Goal: Task Accomplishment & Management: Use online tool/utility

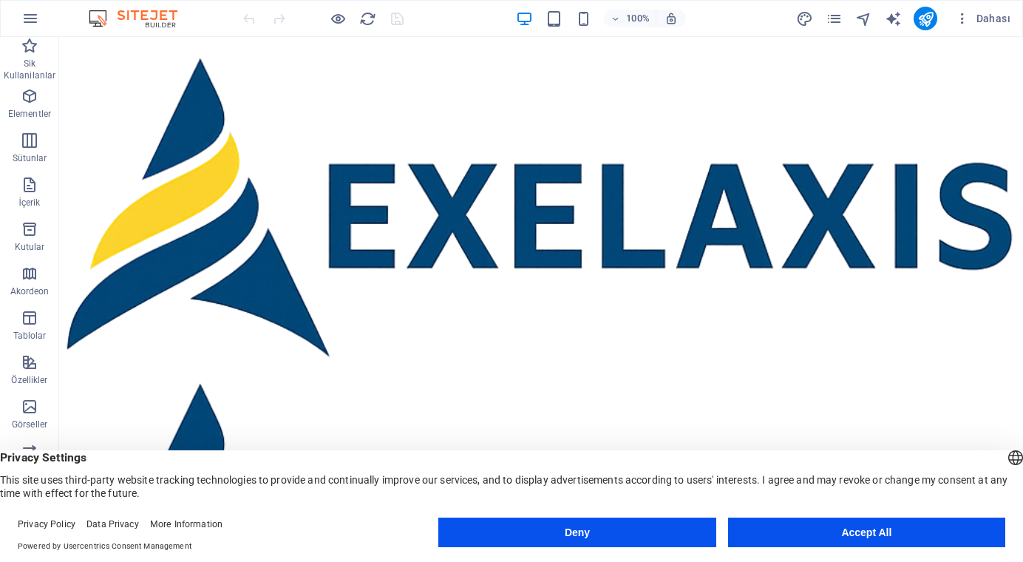
click at [884, 533] on button "Accept All" at bounding box center [866, 533] width 277 height 30
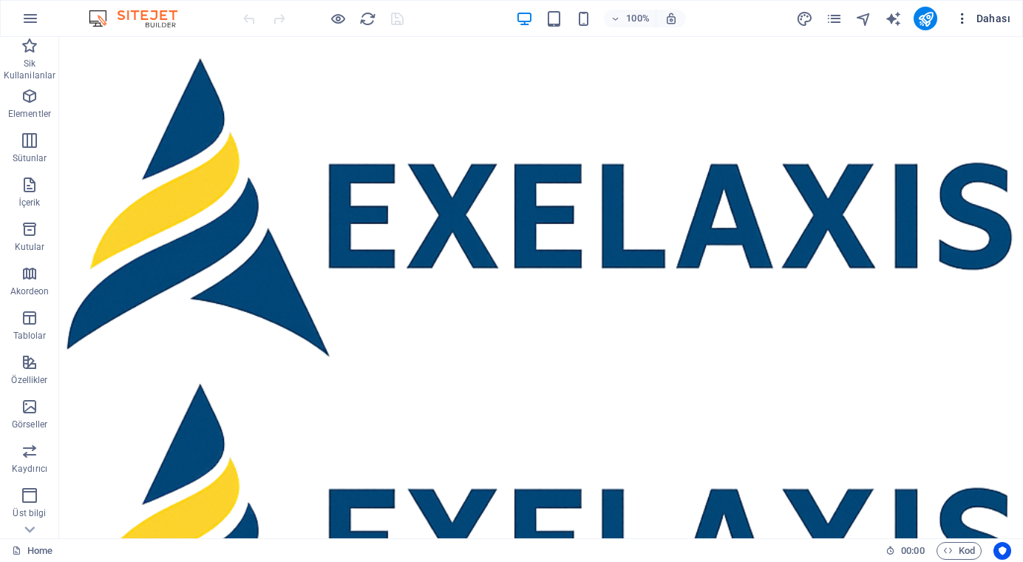
click at [960, 16] on icon "button" at bounding box center [962, 18] width 15 height 15
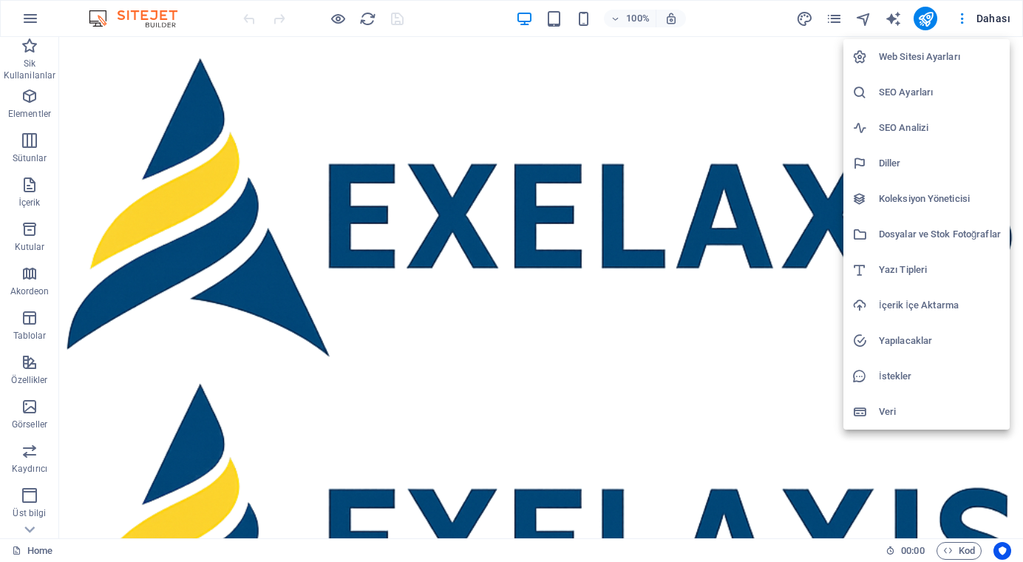
click at [471, 214] on div at bounding box center [511, 281] width 1023 height 562
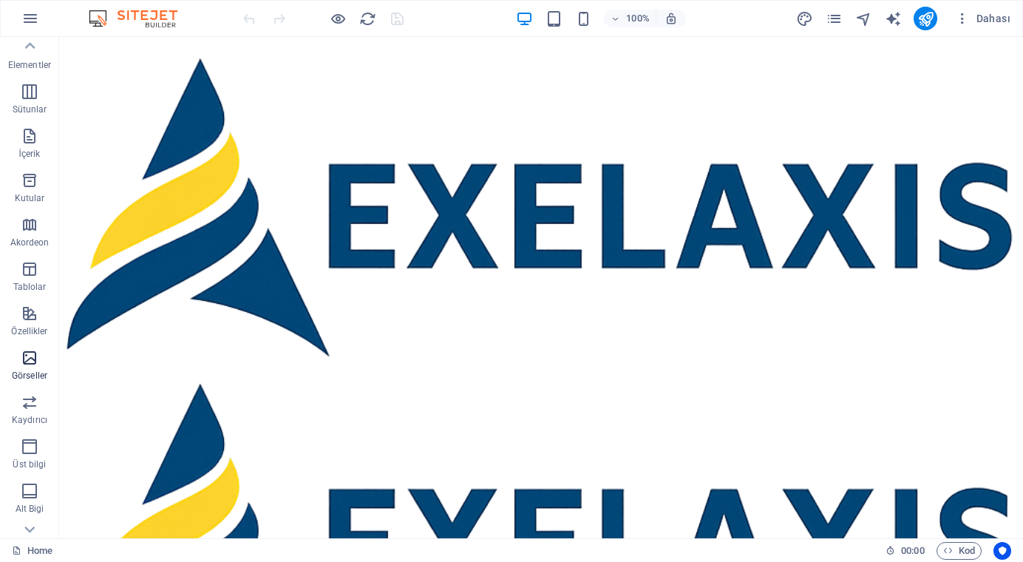
scroll to position [164, 0]
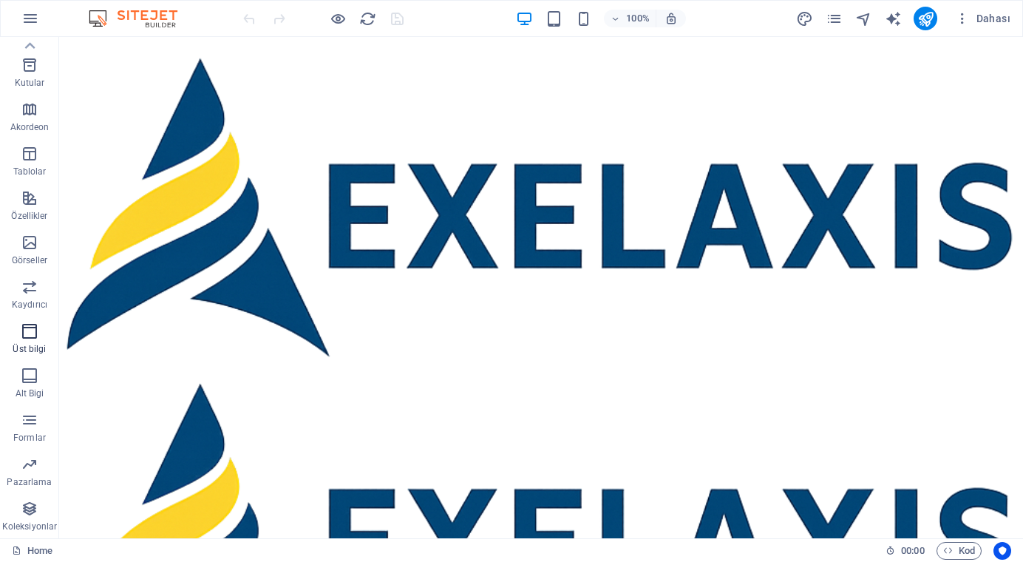
click at [30, 331] on icon "button" at bounding box center [30, 331] width 18 height 18
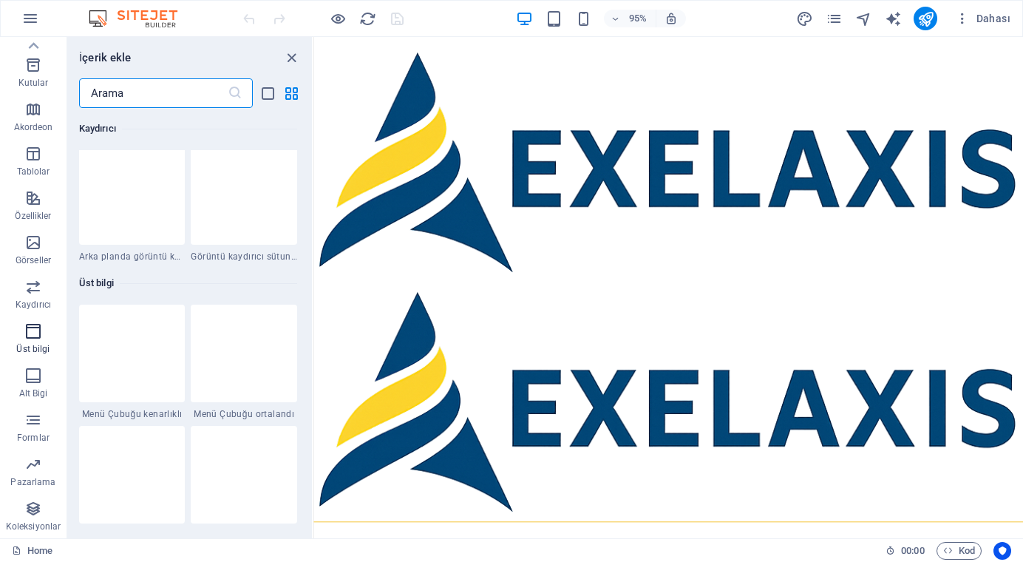
scroll to position [8905, 0]
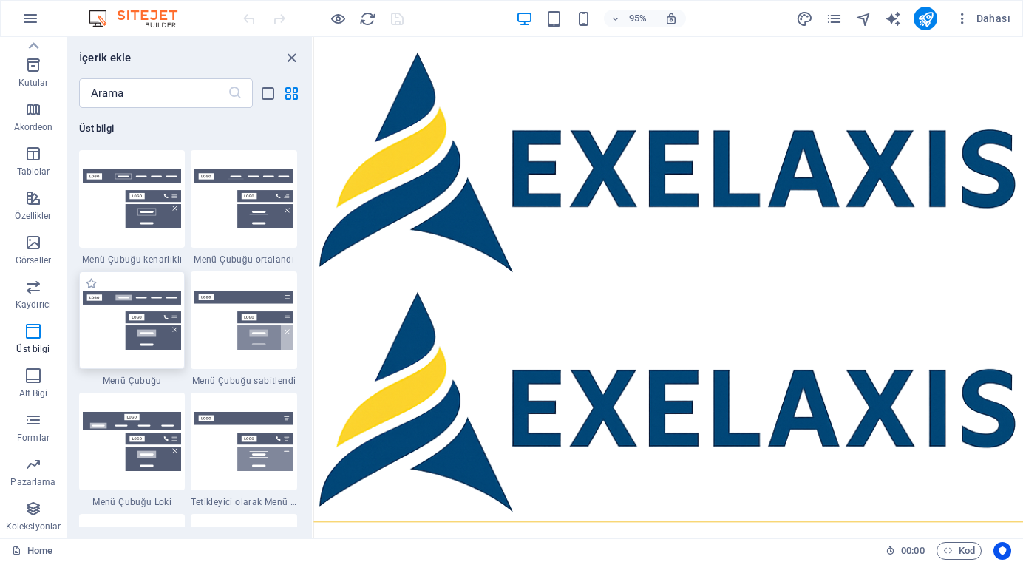
click at [133, 319] on img at bounding box center [132, 321] width 99 height 60
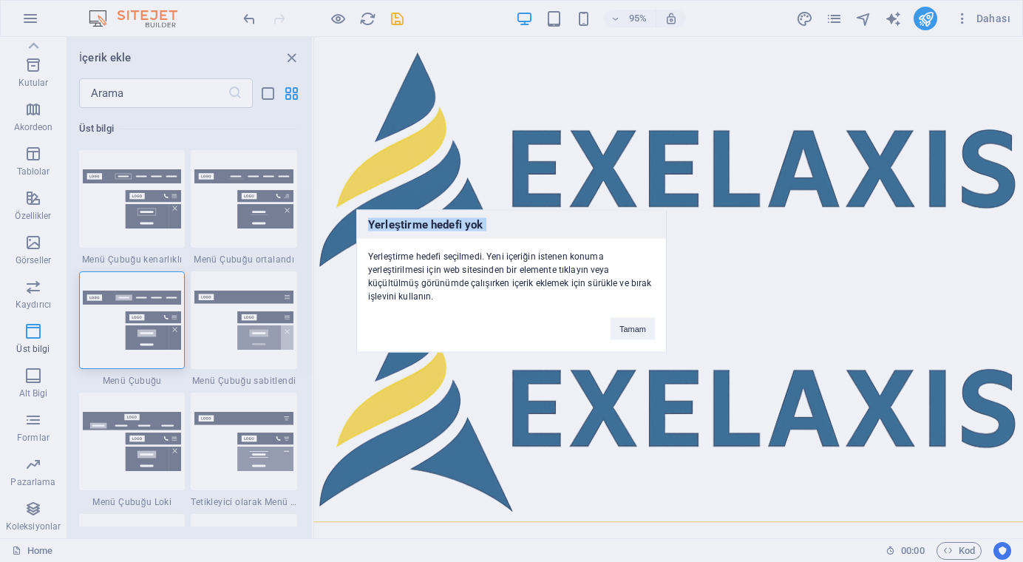
drag, startPoint x: 133, startPoint y: 319, endPoint x: 510, endPoint y: 70, distance: 452.5
click at [510, 70] on div "Yerleştirme hedefi yok Yerleştirme hedefi seçilmedi. Yeni içeriğin istenen konu…" at bounding box center [511, 281] width 1023 height 562
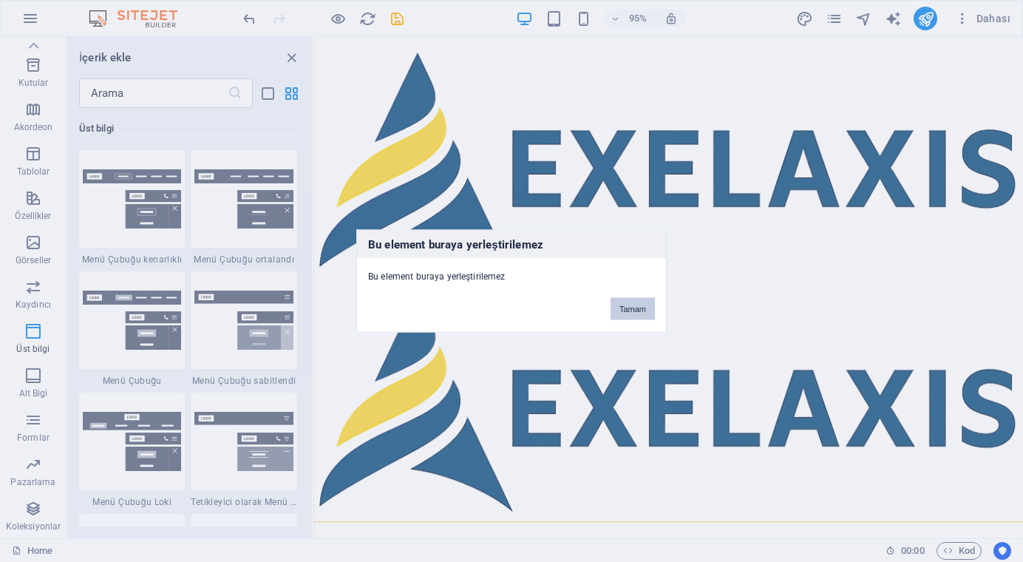
click at [628, 311] on button "Tamam" at bounding box center [633, 309] width 44 height 22
click at [615, 305] on button "Tamam" at bounding box center [633, 309] width 44 height 22
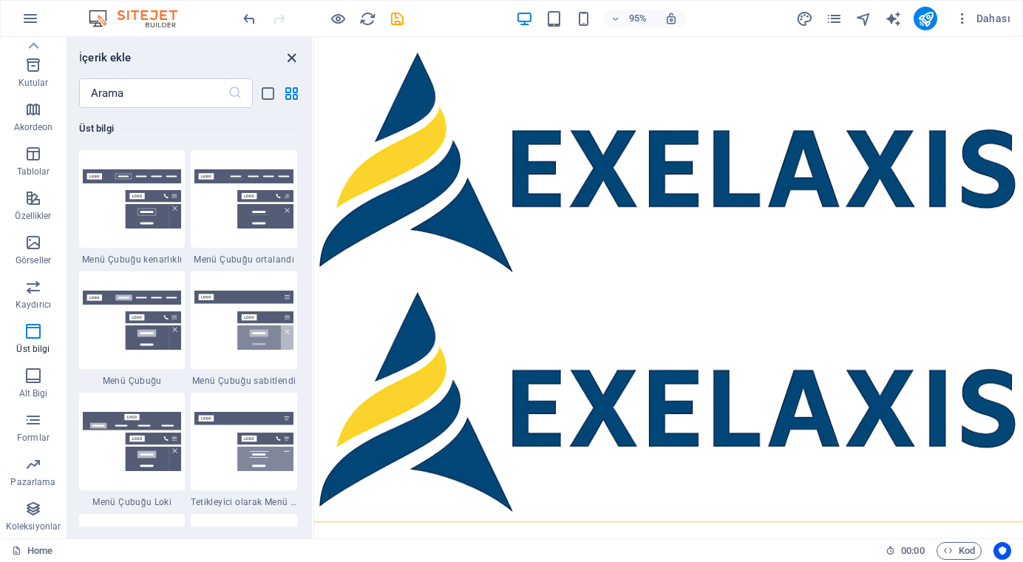
click at [291, 56] on icon "close panel" at bounding box center [291, 58] width 17 height 17
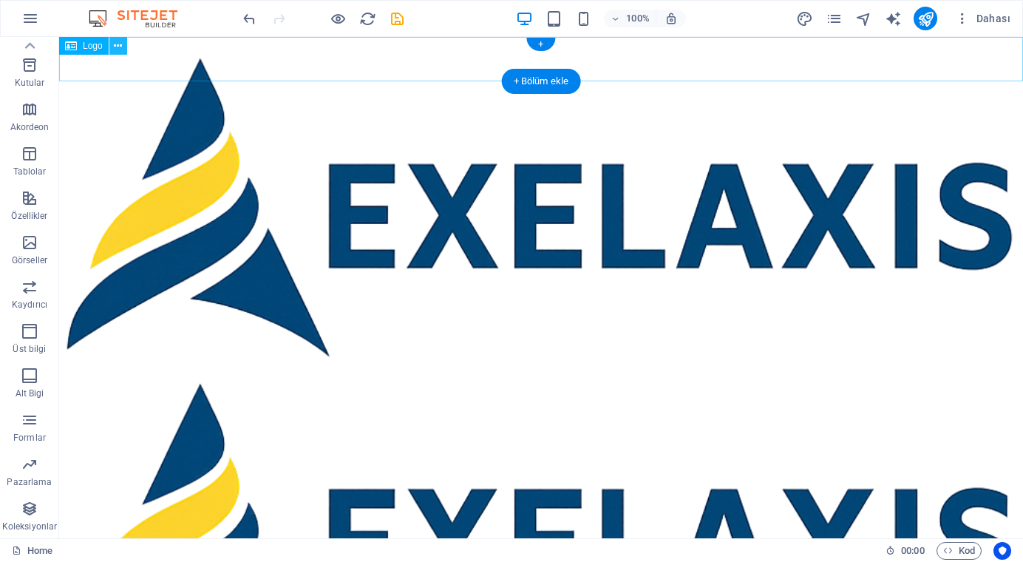
click at [118, 49] on icon at bounding box center [118, 46] width 8 height 16
click at [29, 338] on icon "button" at bounding box center [30, 331] width 18 height 18
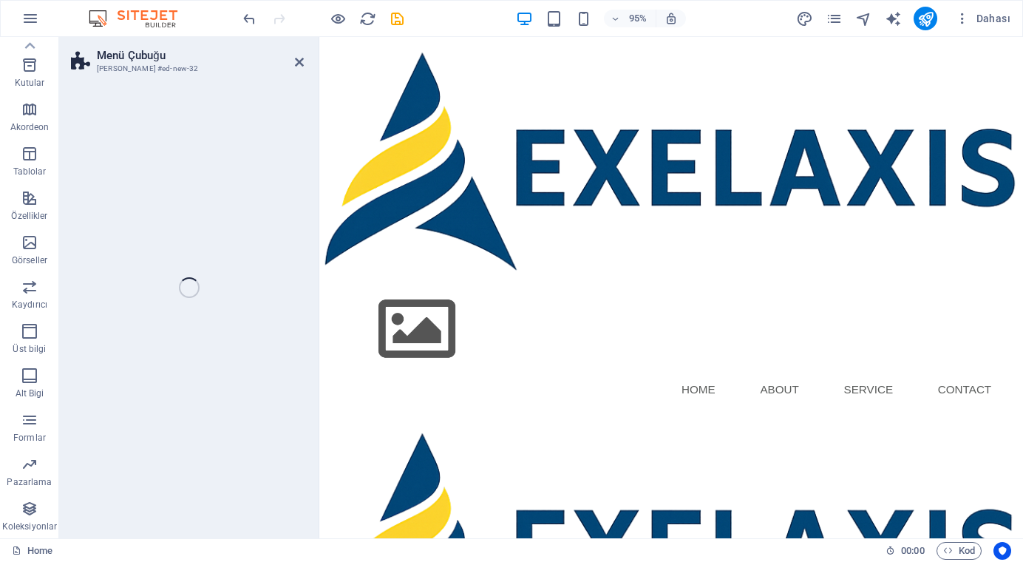
select select "rem"
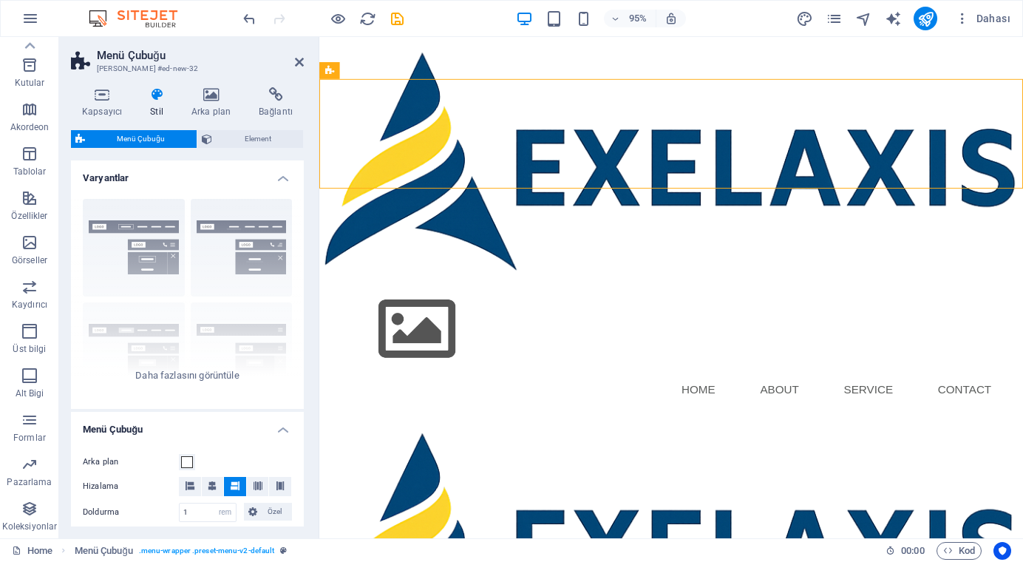
click at [555, 275] on html "Skip to main content Menu Home About Service Contact" at bounding box center [689, 368] width 741 height 663
click at [158, 95] on icon at bounding box center [156, 94] width 35 height 15
click at [420, 84] on icon at bounding box center [419, 82] width 7 height 15
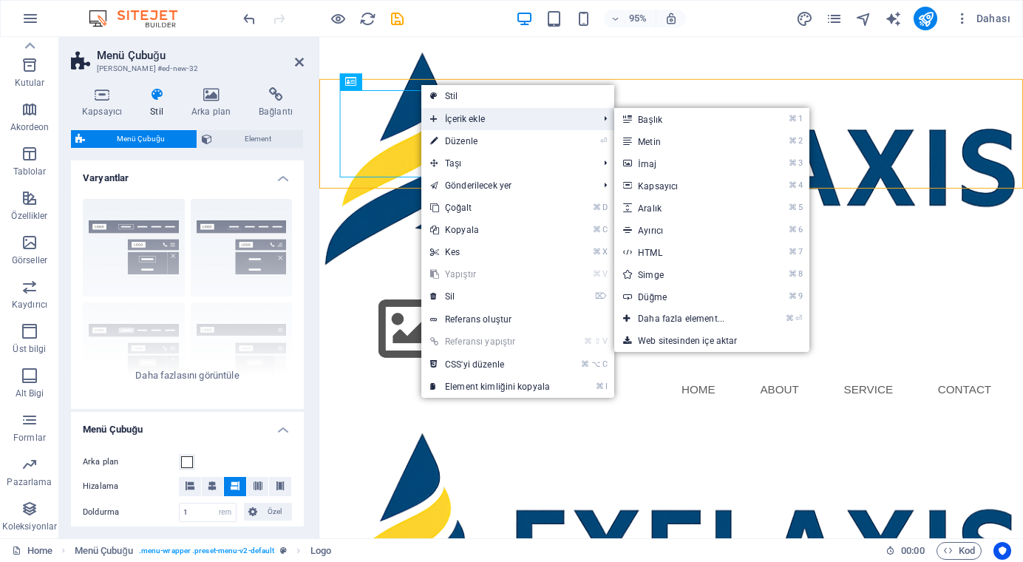
click at [431, 115] on icon at bounding box center [433, 119] width 7 height 22
click at [629, 319] on icon at bounding box center [626, 319] width 7 height 22
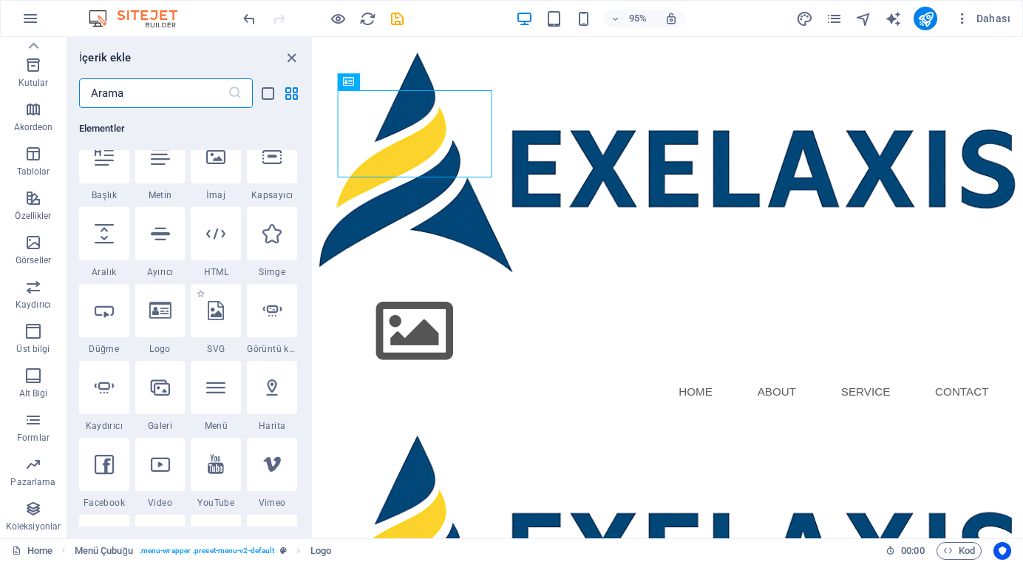
scroll to position [180, 0]
click at [160, 309] on icon at bounding box center [160, 307] width 22 height 19
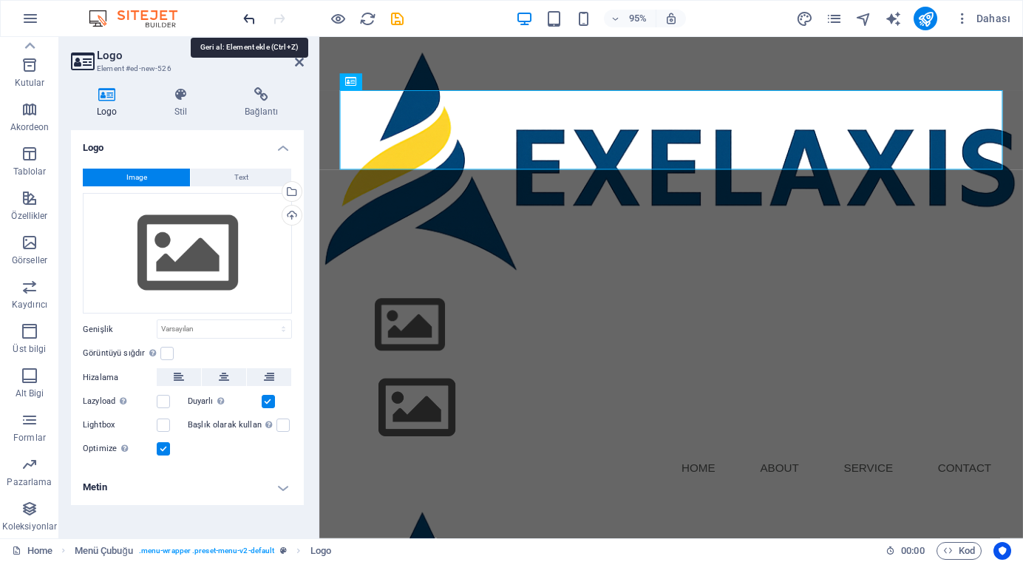
click at [248, 17] on icon "undo" at bounding box center [249, 18] width 17 height 17
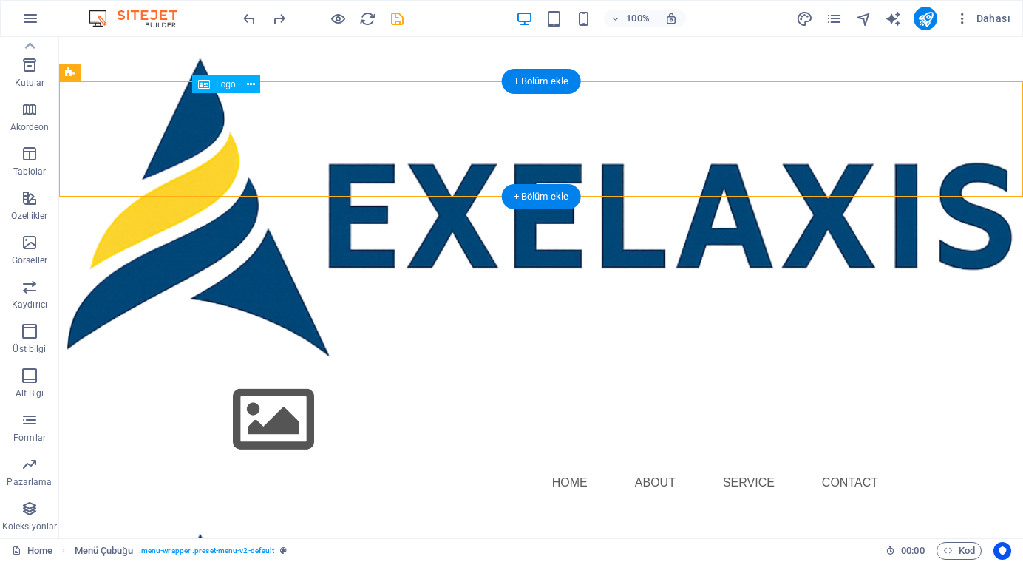
drag, startPoint x: 297, startPoint y: 147, endPoint x: 199, endPoint y: 146, distance: 98.4
click at [199, 374] on div at bounding box center [541, 420] width 698 height 92
click at [283, 374] on div at bounding box center [541, 420] width 698 height 92
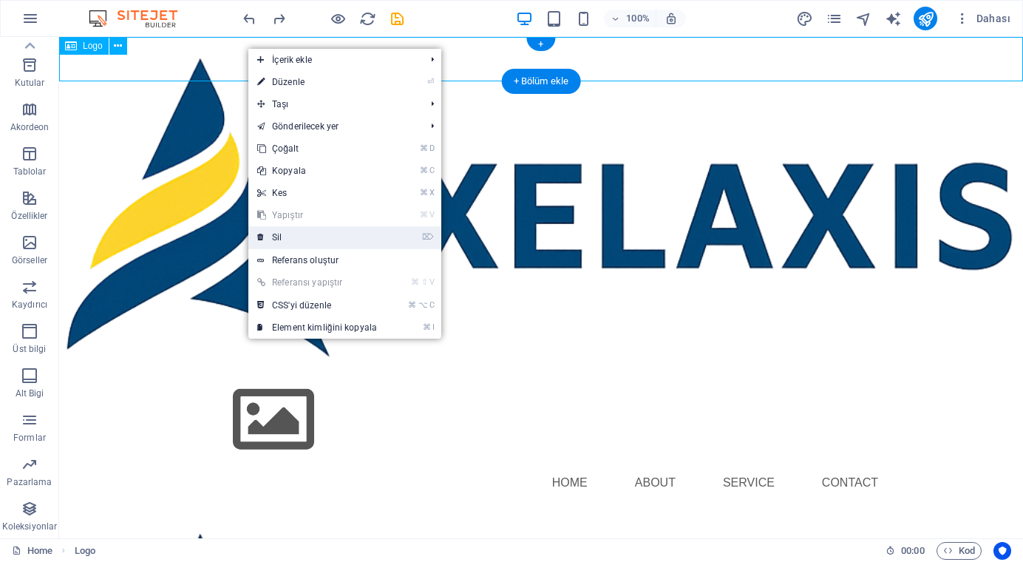
click at [271, 237] on link "⌦ Sil" at bounding box center [317, 237] width 138 height 22
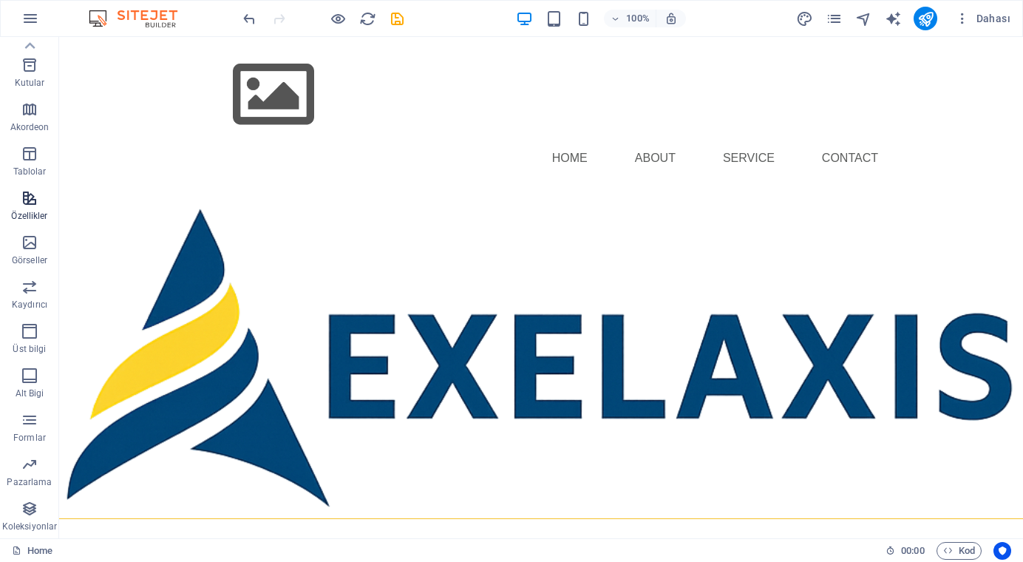
click at [27, 197] on icon "button" at bounding box center [30, 198] width 18 height 18
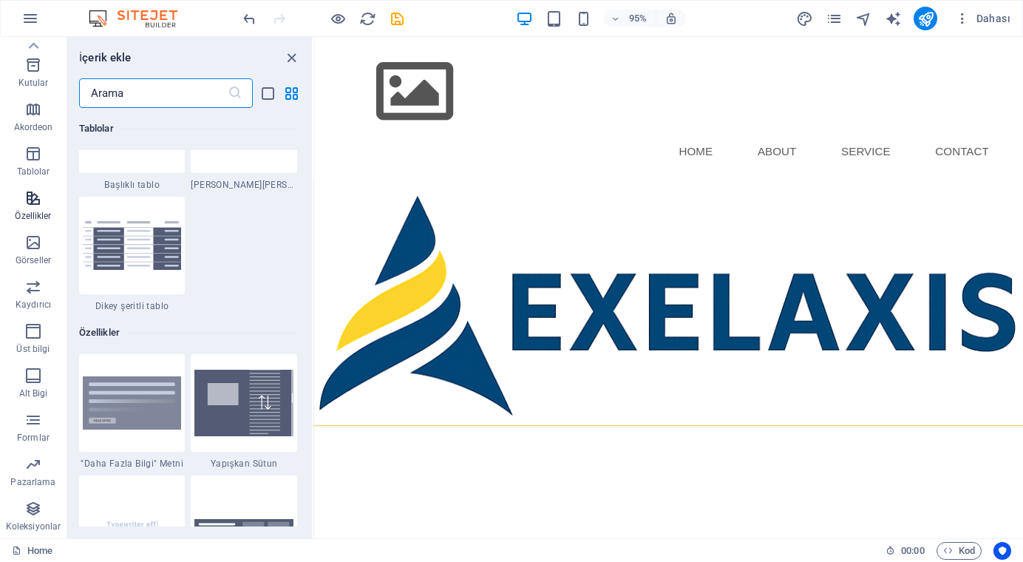
scroll to position [5764, 0]
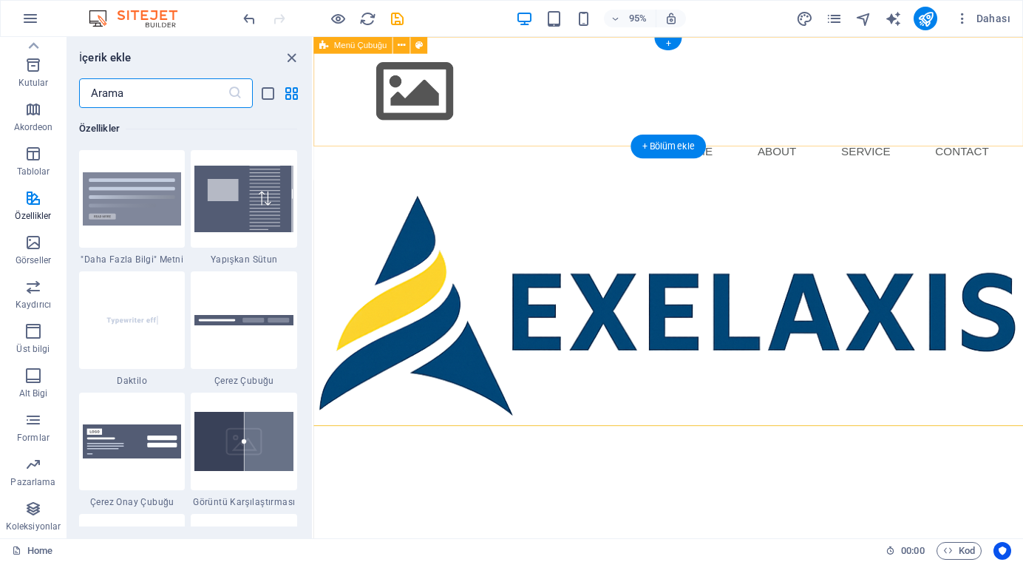
click at [627, 117] on div "Menu Home About Service Contact" at bounding box center [688, 112] width 748 height 151
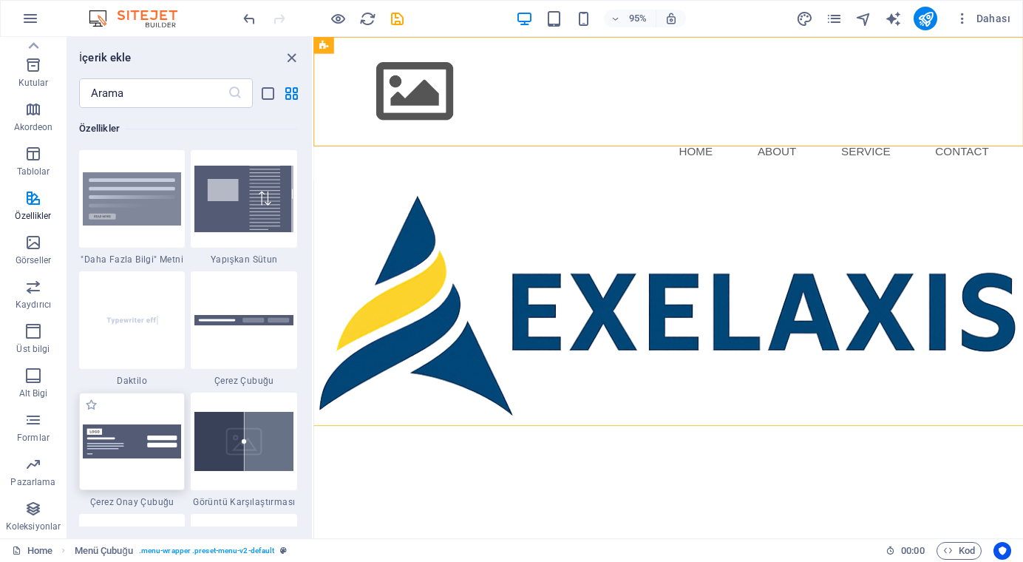
scroll to position [6039, 0]
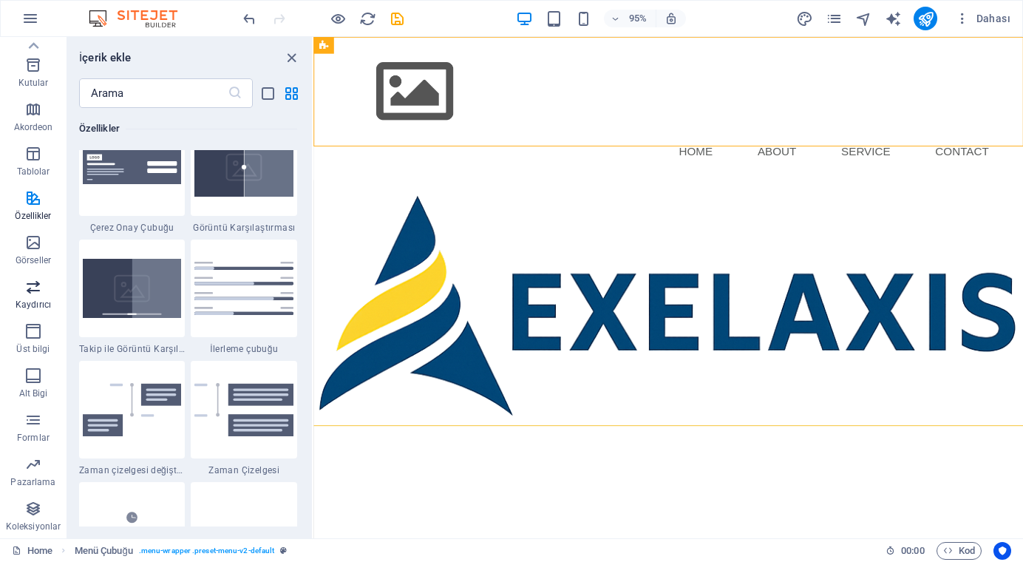
click at [29, 291] on icon "button" at bounding box center [33, 287] width 18 height 18
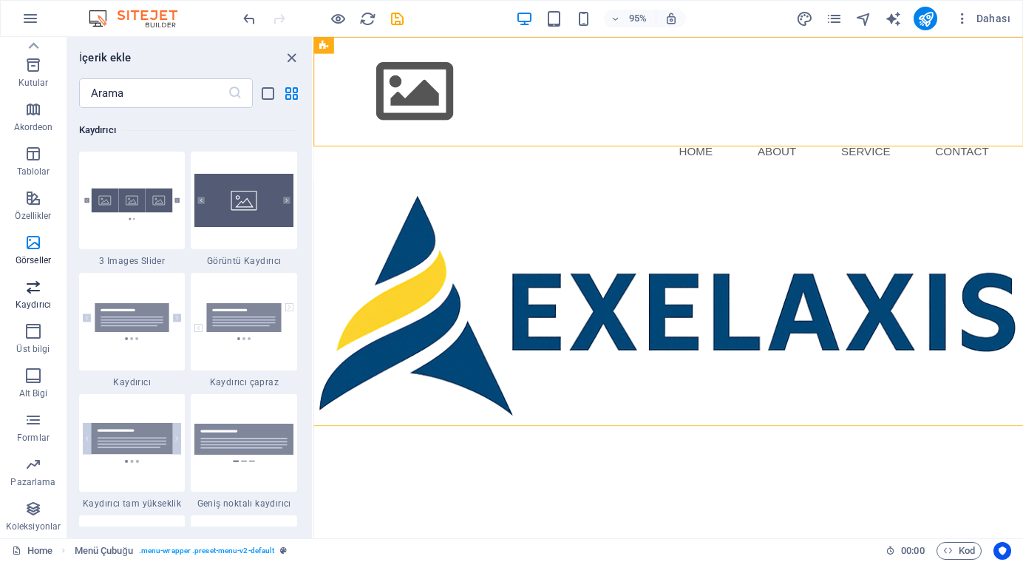
scroll to position [8384, 0]
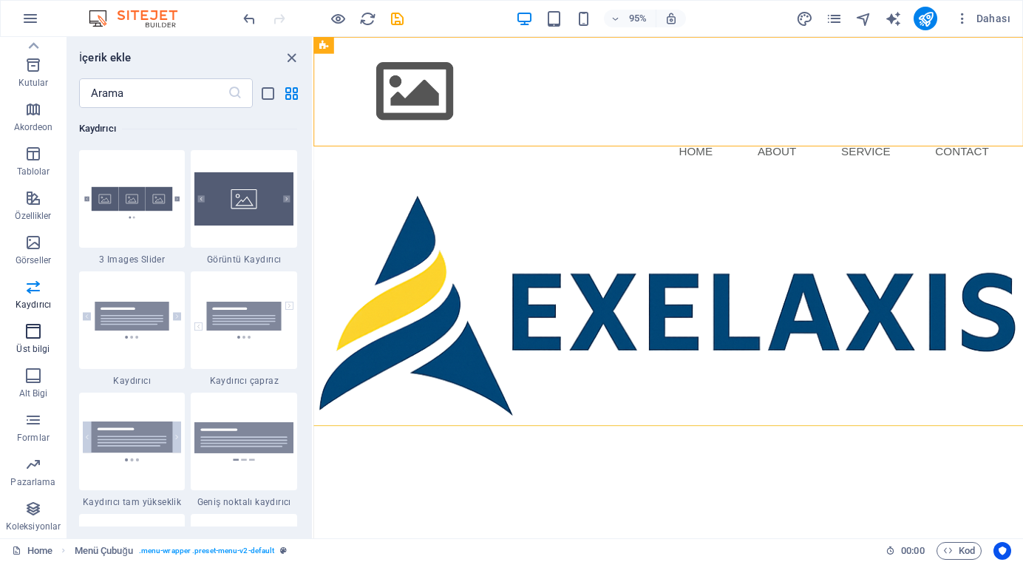
click at [33, 331] on icon "button" at bounding box center [33, 331] width 18 height 18
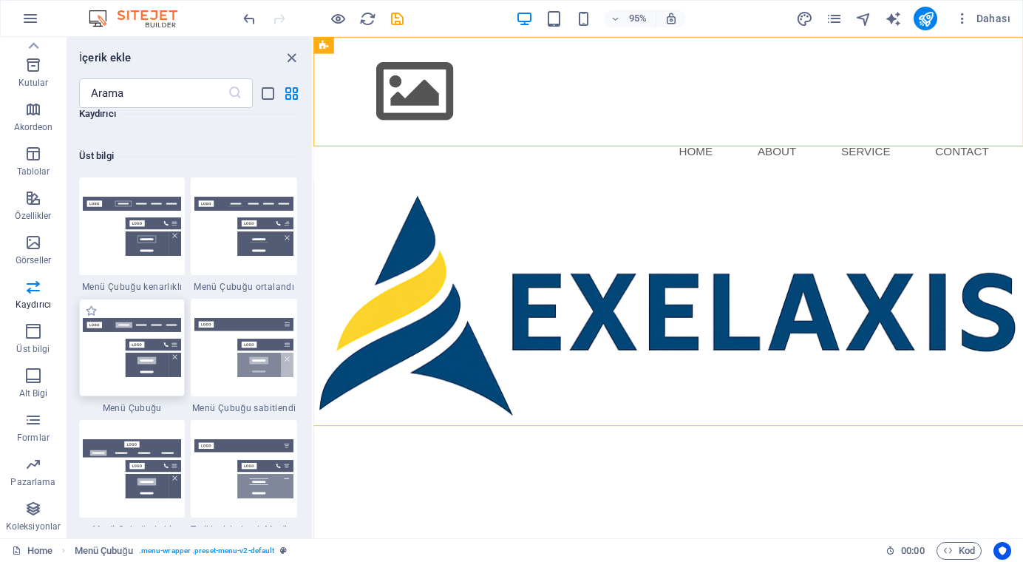
scroll to position [8881, 0]
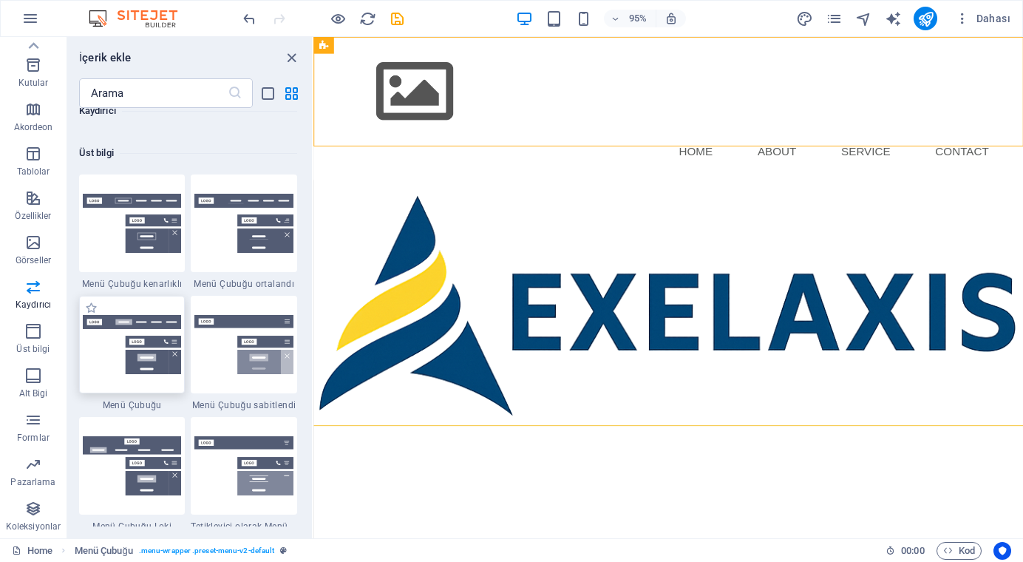
click at [106, 357] on img at bounding box center [132, 345] width 99 height 60
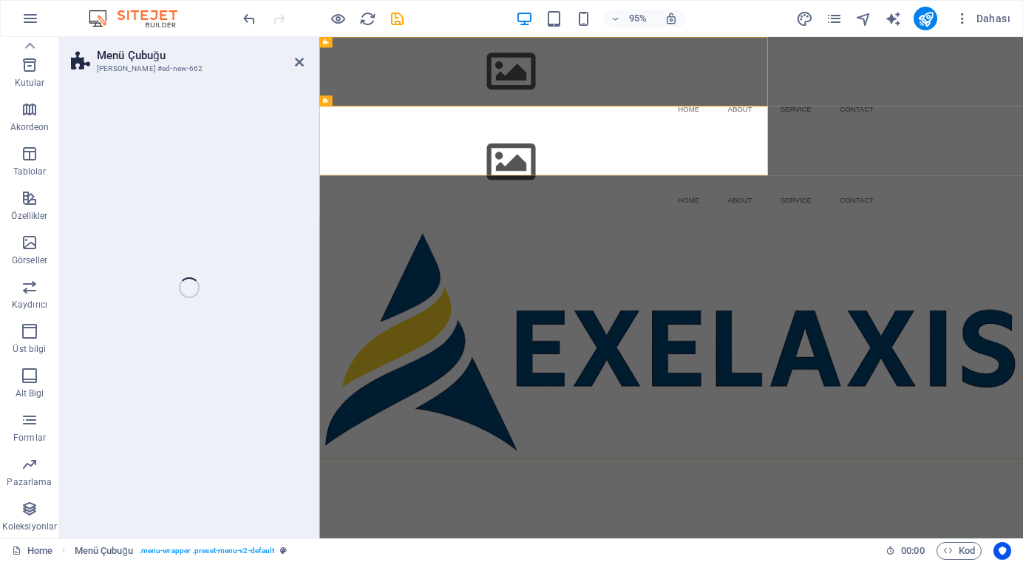
select select "rem"
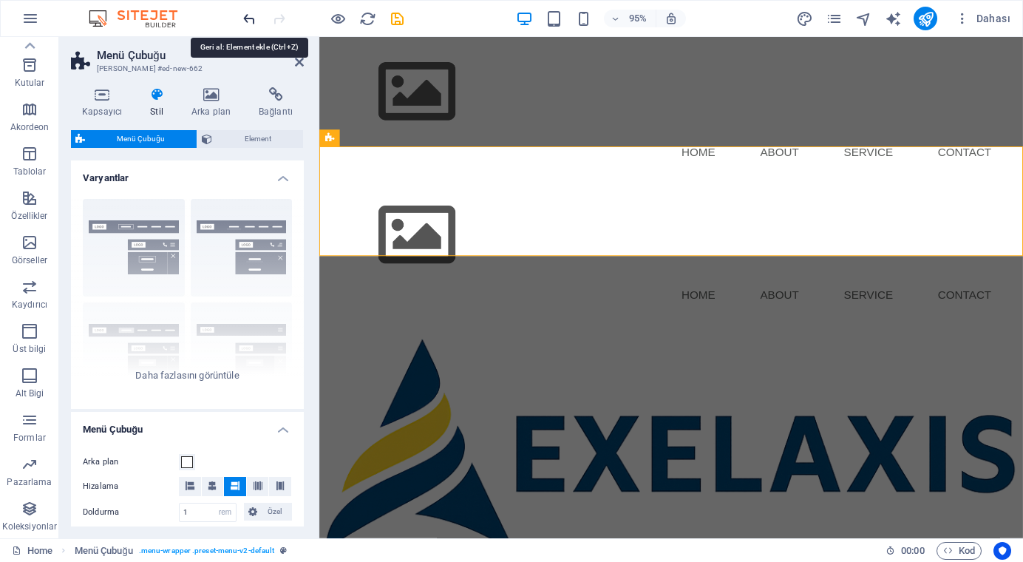
click at [247, 19] on icon "undo" at bounding box center [249, 18] width 17 height 17
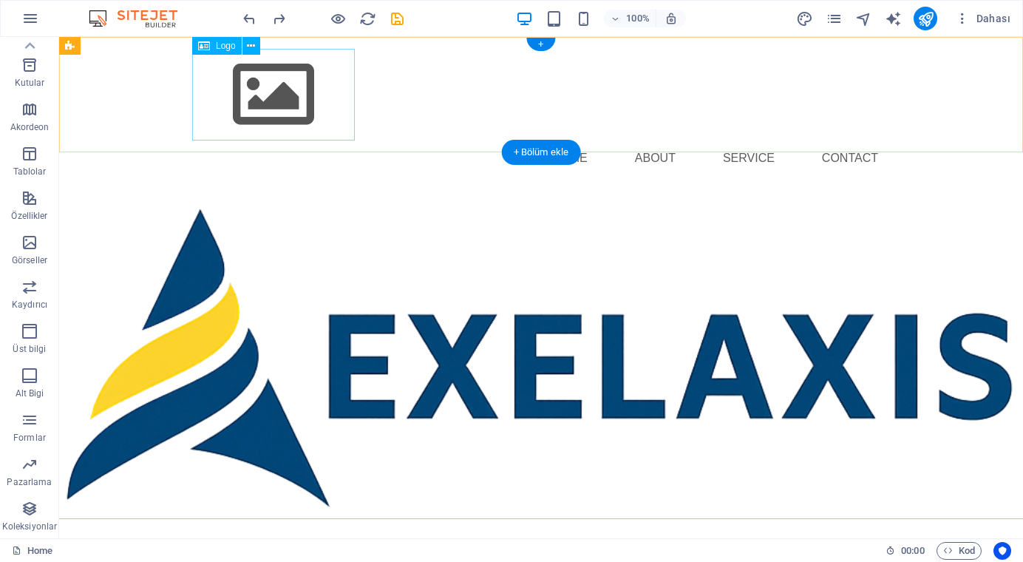
click at [276, 104] on div at bounding box center [541, 95] width 698 height 92
drag, startPoint x: 288, startPoint y: 106, endPoint x: 218, endPoint y: 92, distance: 70.8
click at [218, 92] on div at bounding box center [541, 95] width 698 height 92
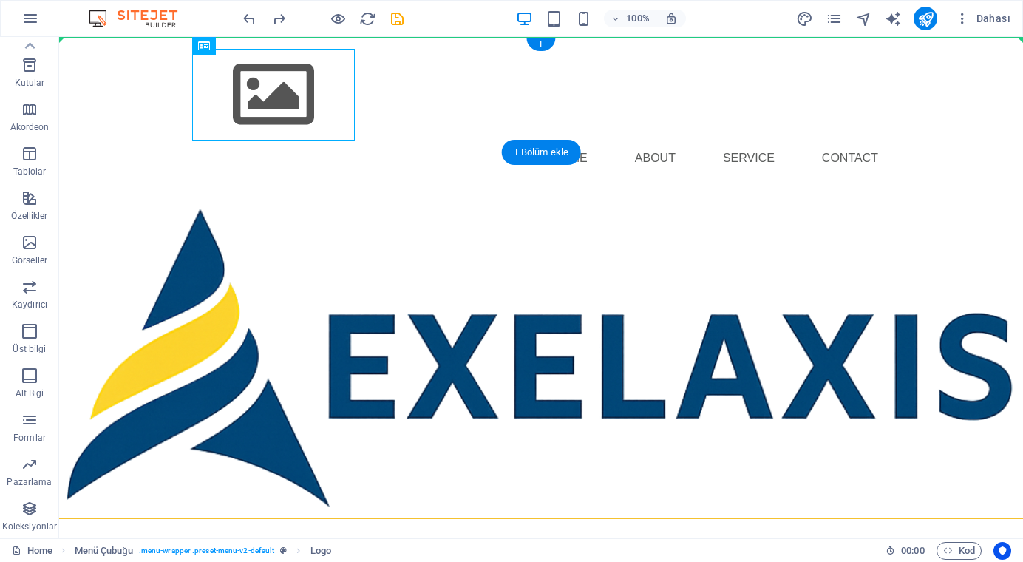
drag, startPoint x: 251, startPoint y: 92, endPoint x: 131, endPoint y: 89, distance: 119.8
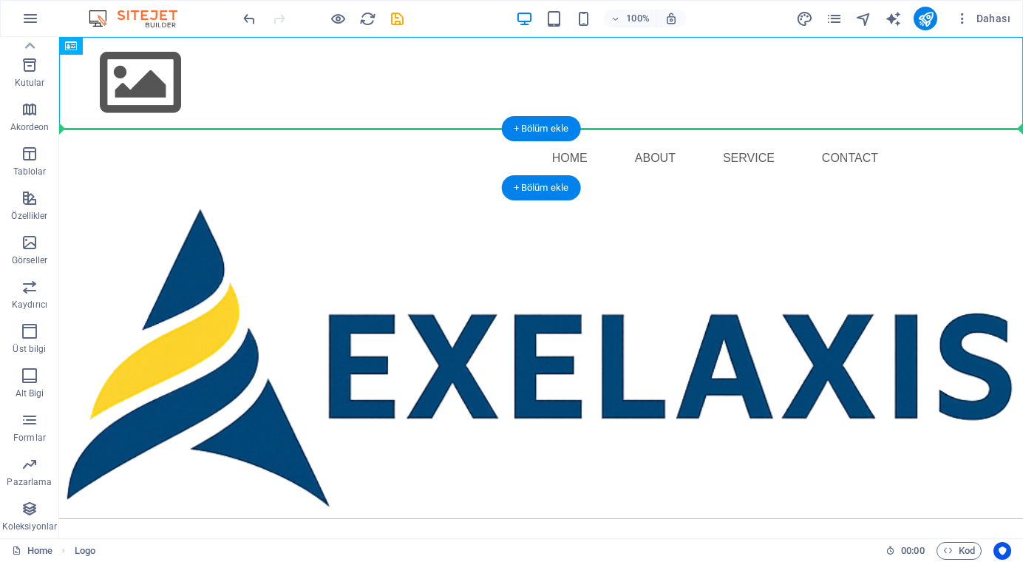
drag, startPoint x: 139, startPoint y: 82, endPoint x: 143, endPoint y: 148, distance: 65.9
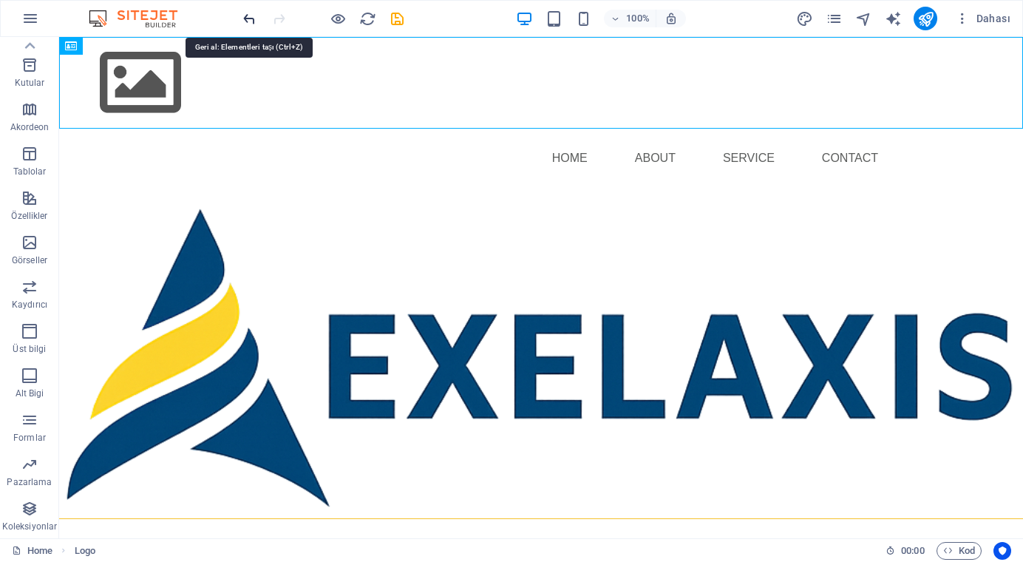
click at [248, 17] on icon "undo" at bounding box center [249, 18] width 17 height 17
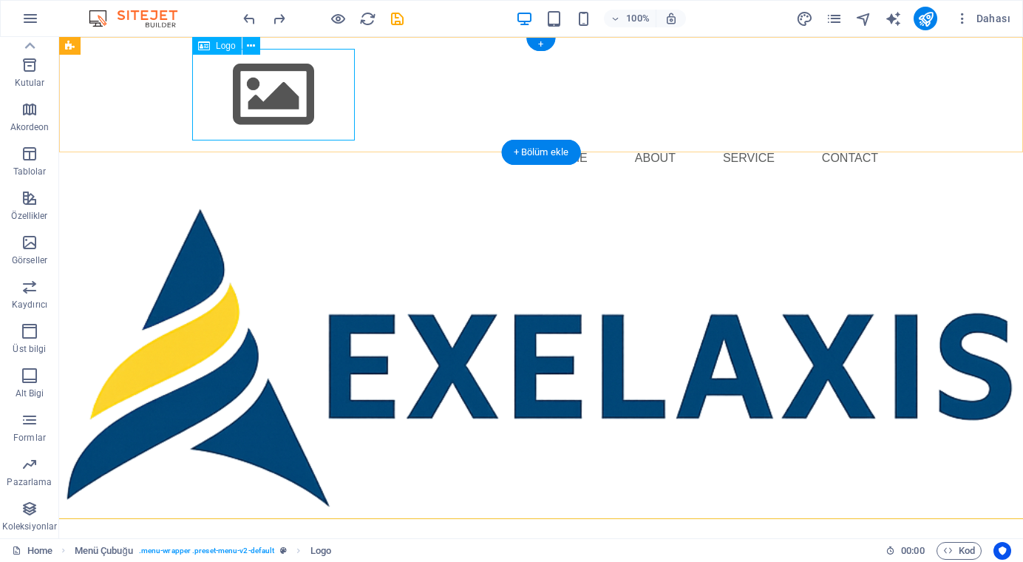
click at [277, 92] on div at bounding box center [541, 95] width 698 height 92
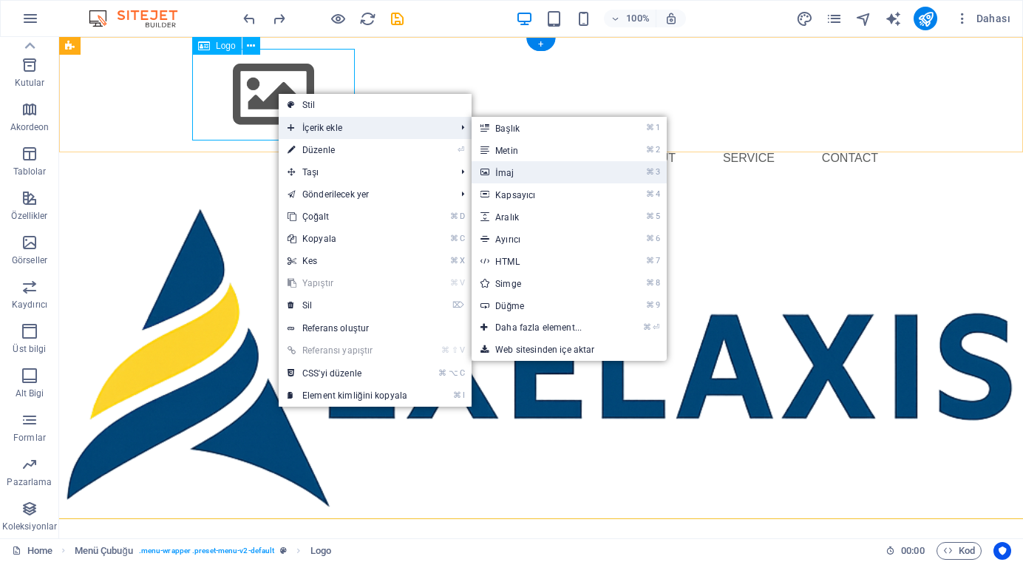
click at [499, 173] on link "⌘ 3 [DEMOGRAPHIC_DATA]" at bounding box center [542, 172] width 140 height 22
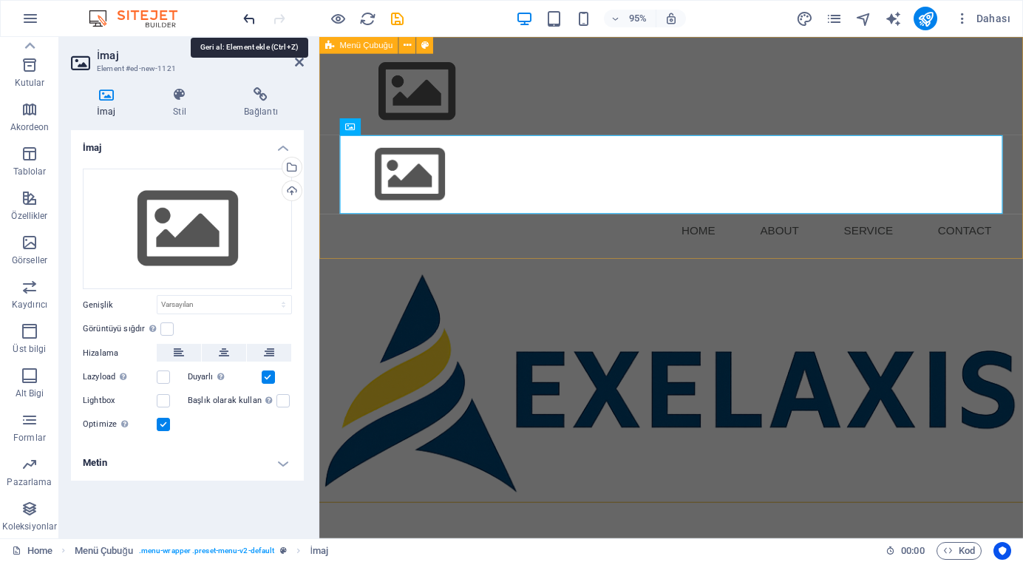
click at [241, 16] on icon "undo" at bounding box center [249, 18] width 17 height 17
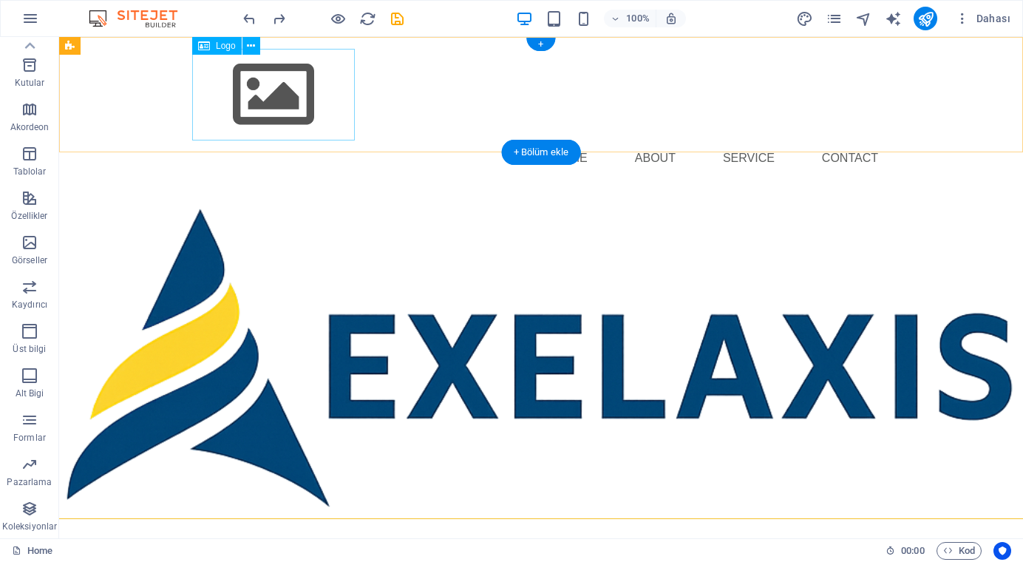
click at [225, 47] on span "Logo" at bounding box center [226, 45] width 20 height 9
click at [250, 44] on icon at bounding box center [251, 46] width 8 height 16
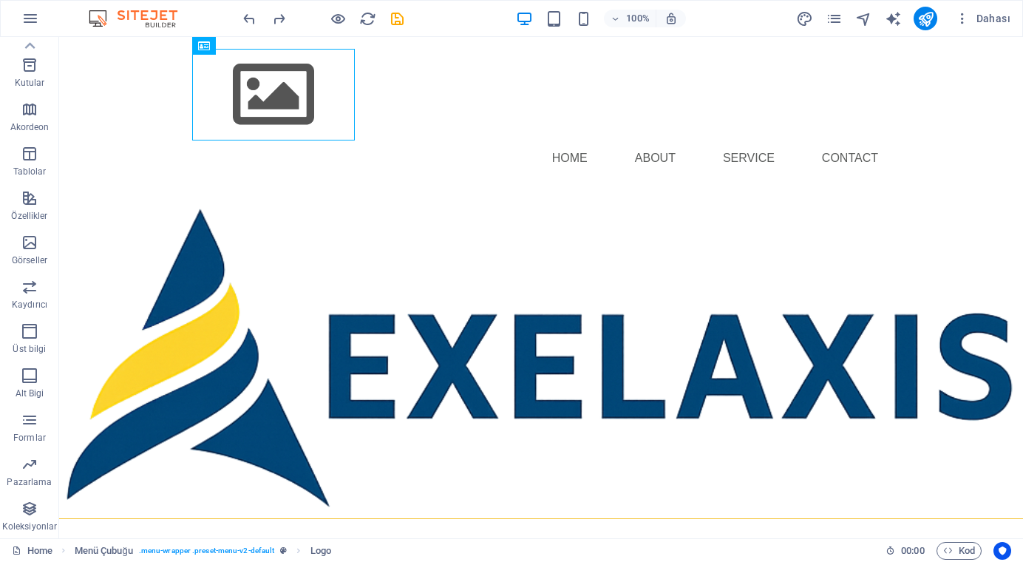
click at [748, 371] on html "Skip to main content Menu Home About Service Contact" at bounding box center [541, 281] width 964 height 488
